Goal: Task Accomplishment & Management: Complete application form

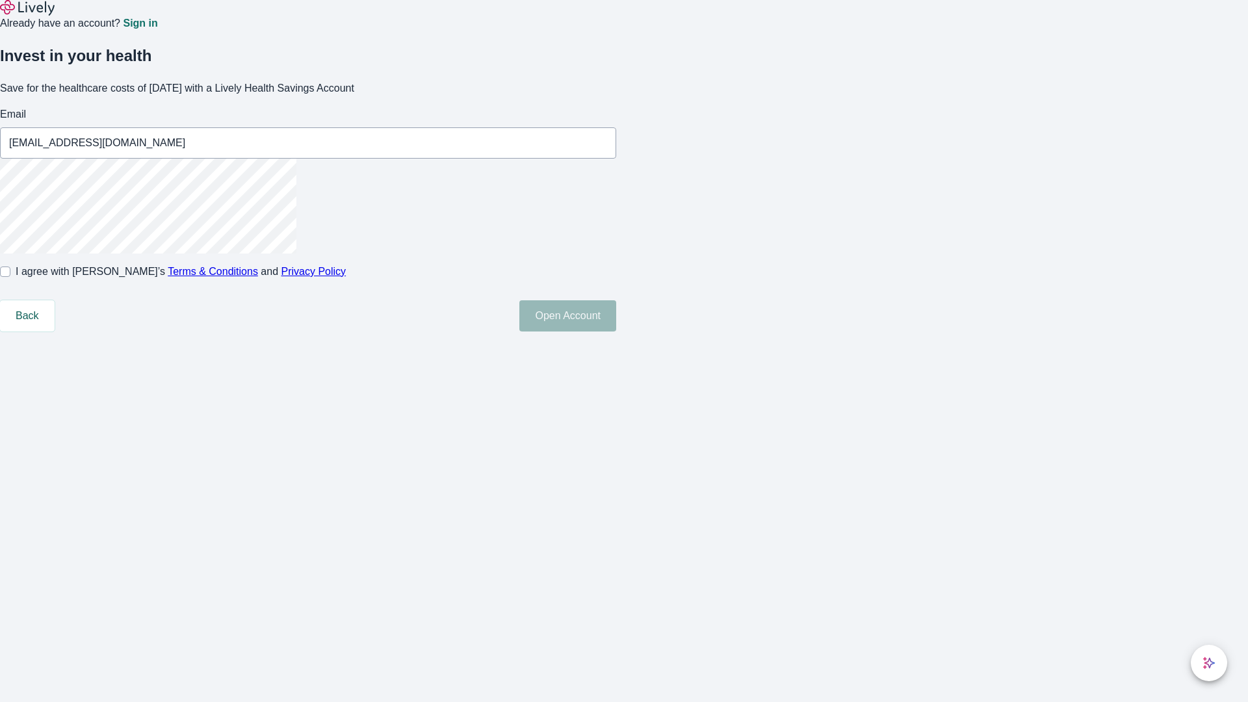
click at [10, 277] on input "I agree with Lively’s Terms & Conditions and Privacy Policy" at bounding box center [5, 271] width 10 height 10
checkbox input "true"
click at [616, 331] on button "Open Account" at bounding box center [567, 315] width 97 height 31
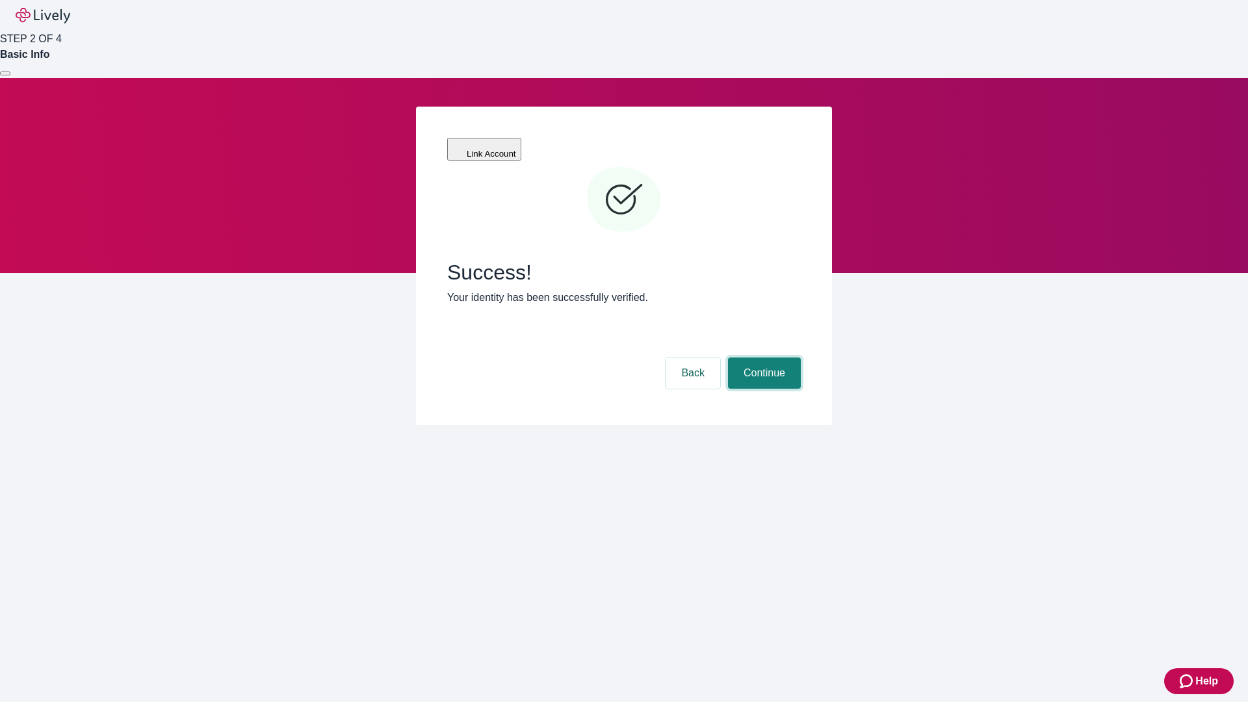
click at [762, 357] on button "Continue" at bounding box center [764, 372] width 73 height 31
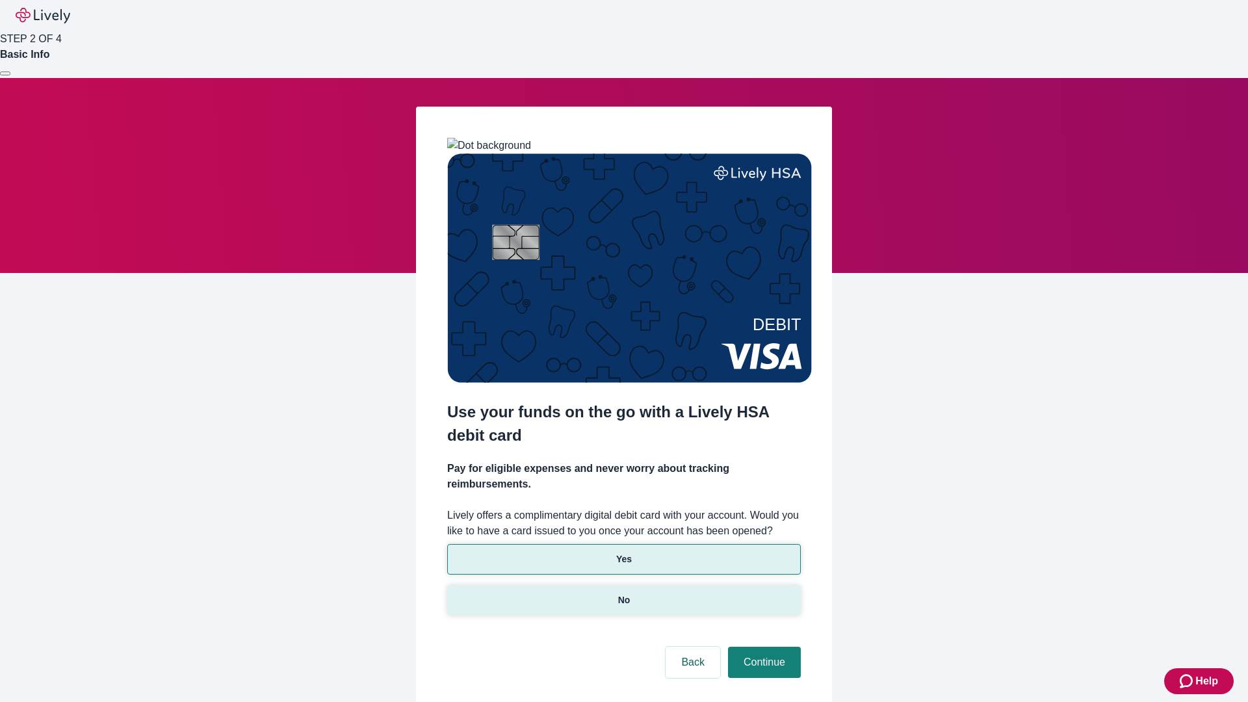
click at [623, 593] on p "No" at bounding box center [624, 600] width 12 height 14
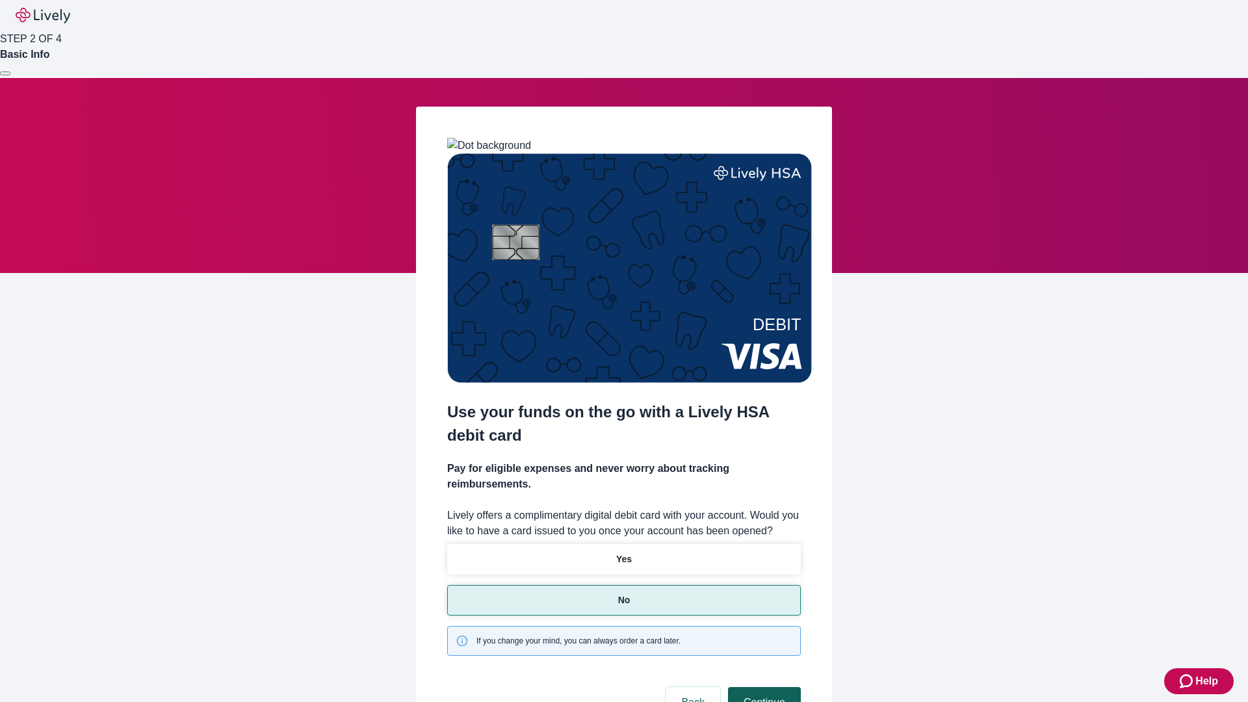
click at [762, 687] on button "Continue" at bounding box center [764, 702] width 73 height 31
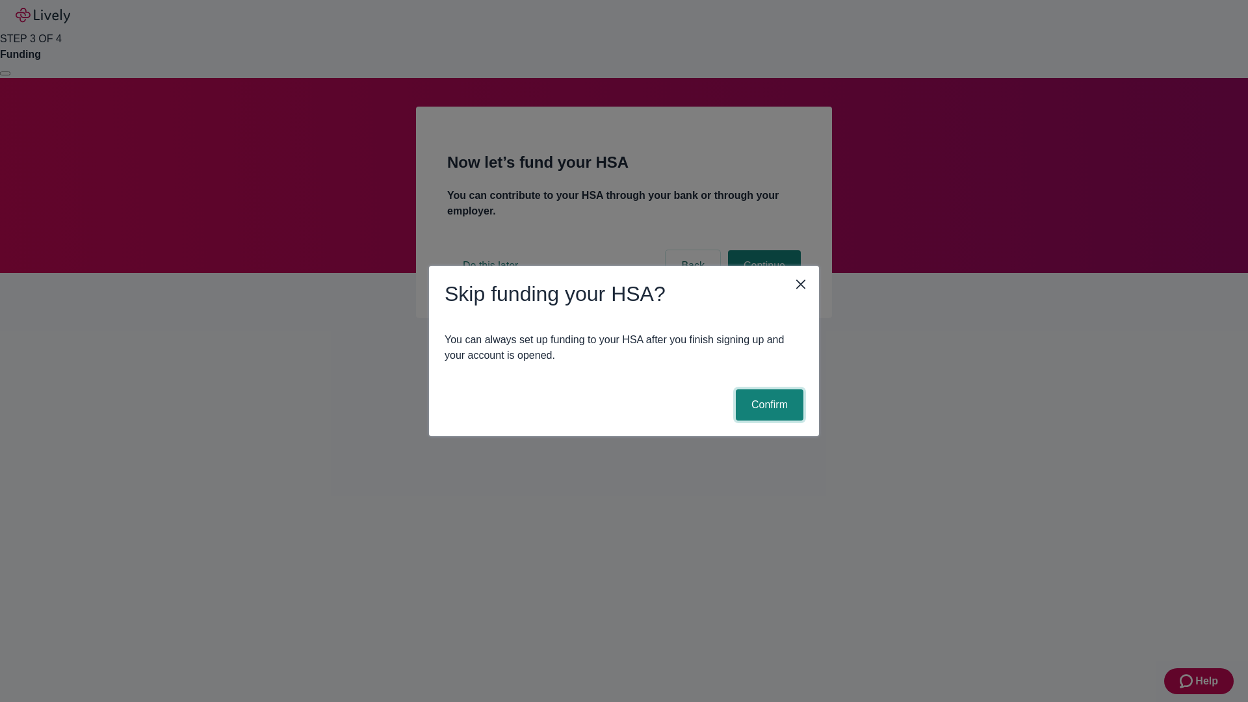
click at [768, 405] on button "Confirm" at bounding box center [770, 404] width 68 height 31
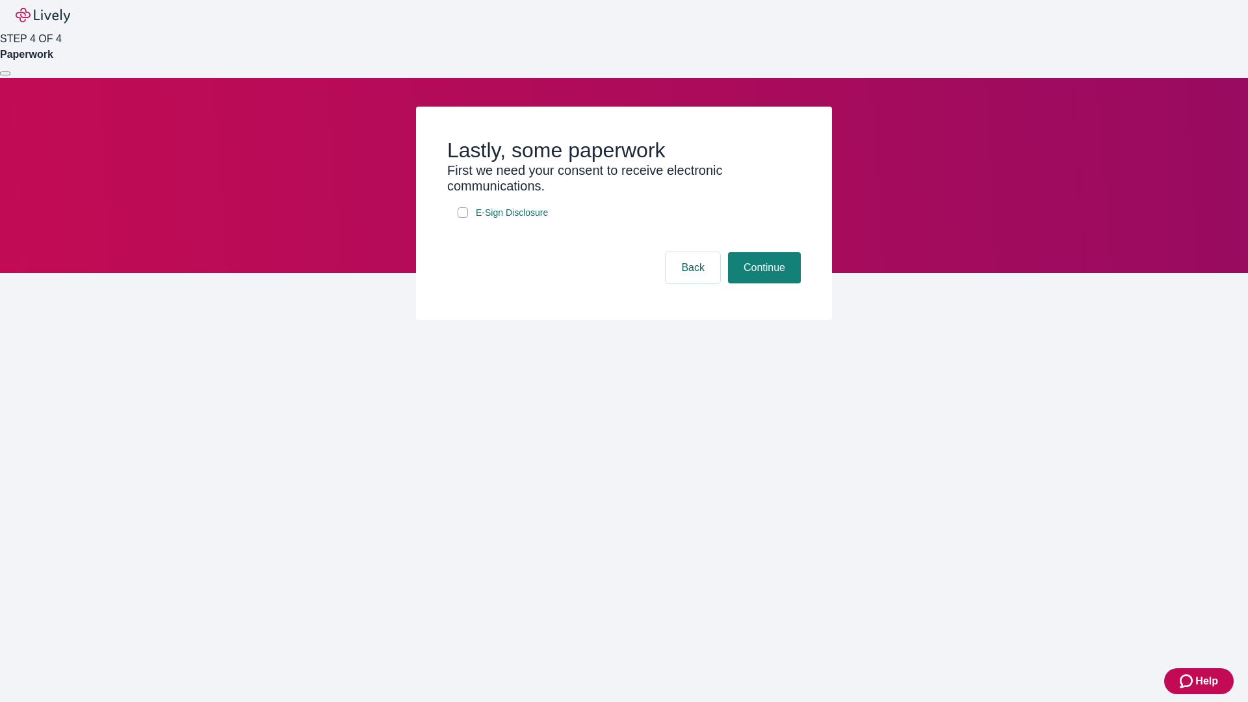
click at [463, 218] on input "E-Sign Disclosure" at bounding box center [463, 212] width 10 height 10
checkbox input "true"
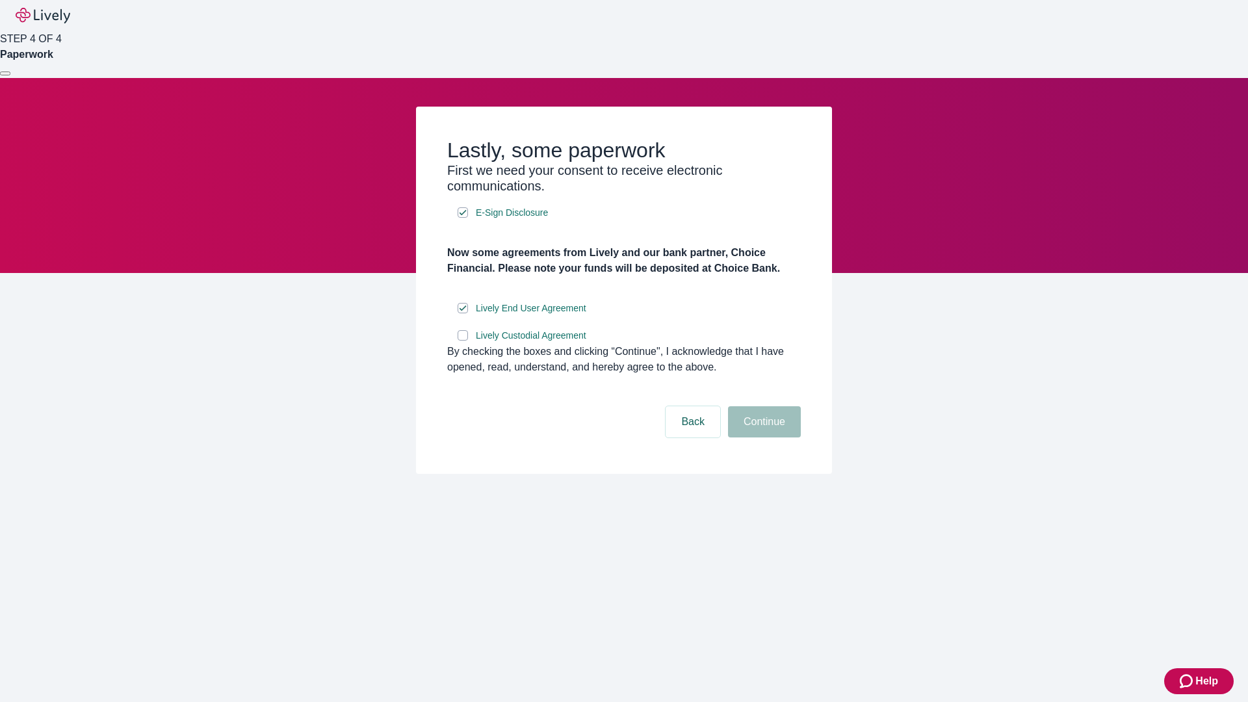
click at [463, 341] on input "Lively Custodial Agreement" at bounding box center [463, 335] width 10 height 10
checkbox input "true"
click at [762, 437] on button "Continue" at bounding box center [764, 421] width 73 height 31
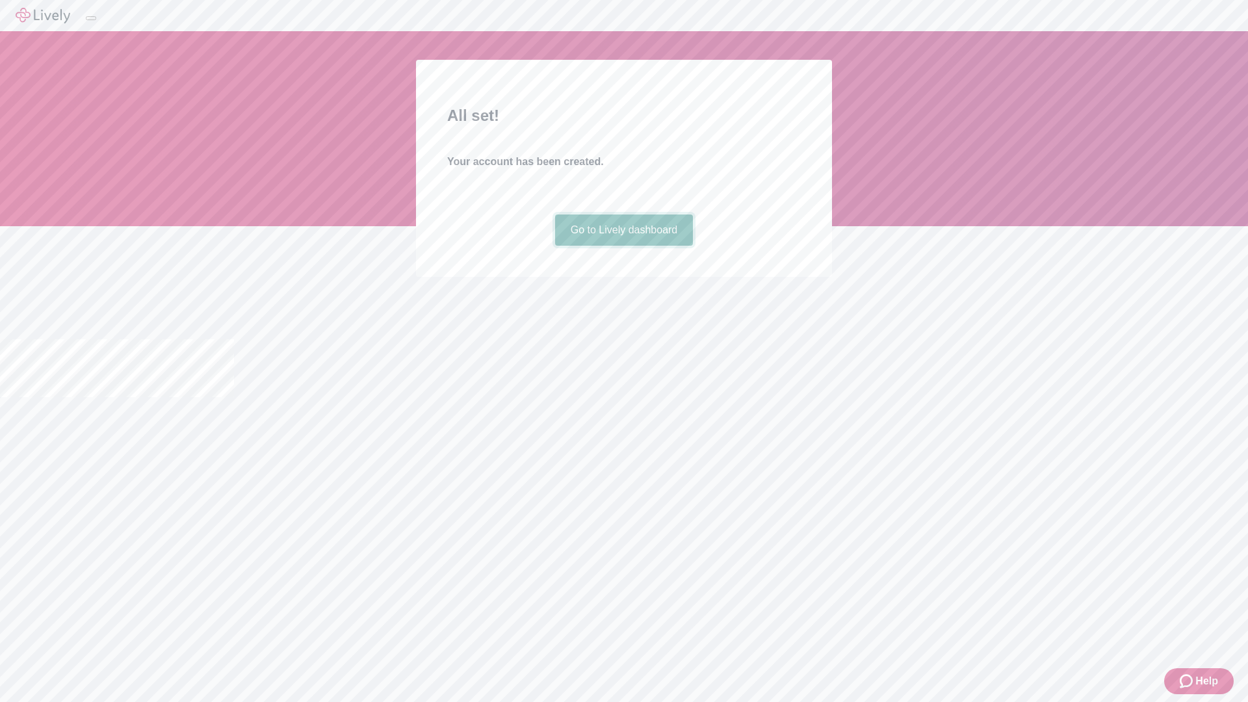
click at [623, 246] on link "Go to Lively dashboard" at bounding box center [624, 229] width 138 height 31
